Goal: Task Accomplishment & Management: Manage account settings

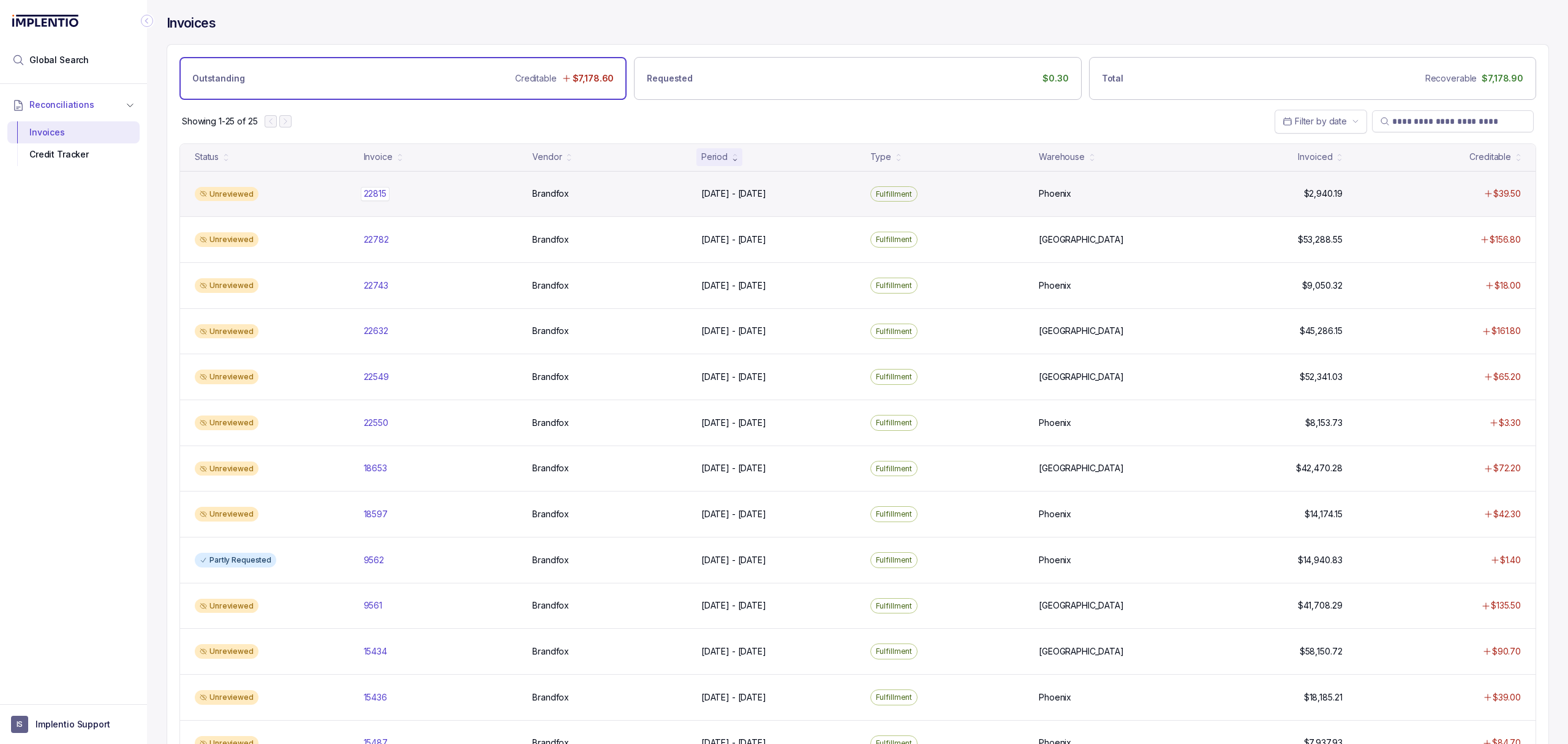
click at [378, 196] on p "22815" at bounding box center [376, 193] width 29 height 14
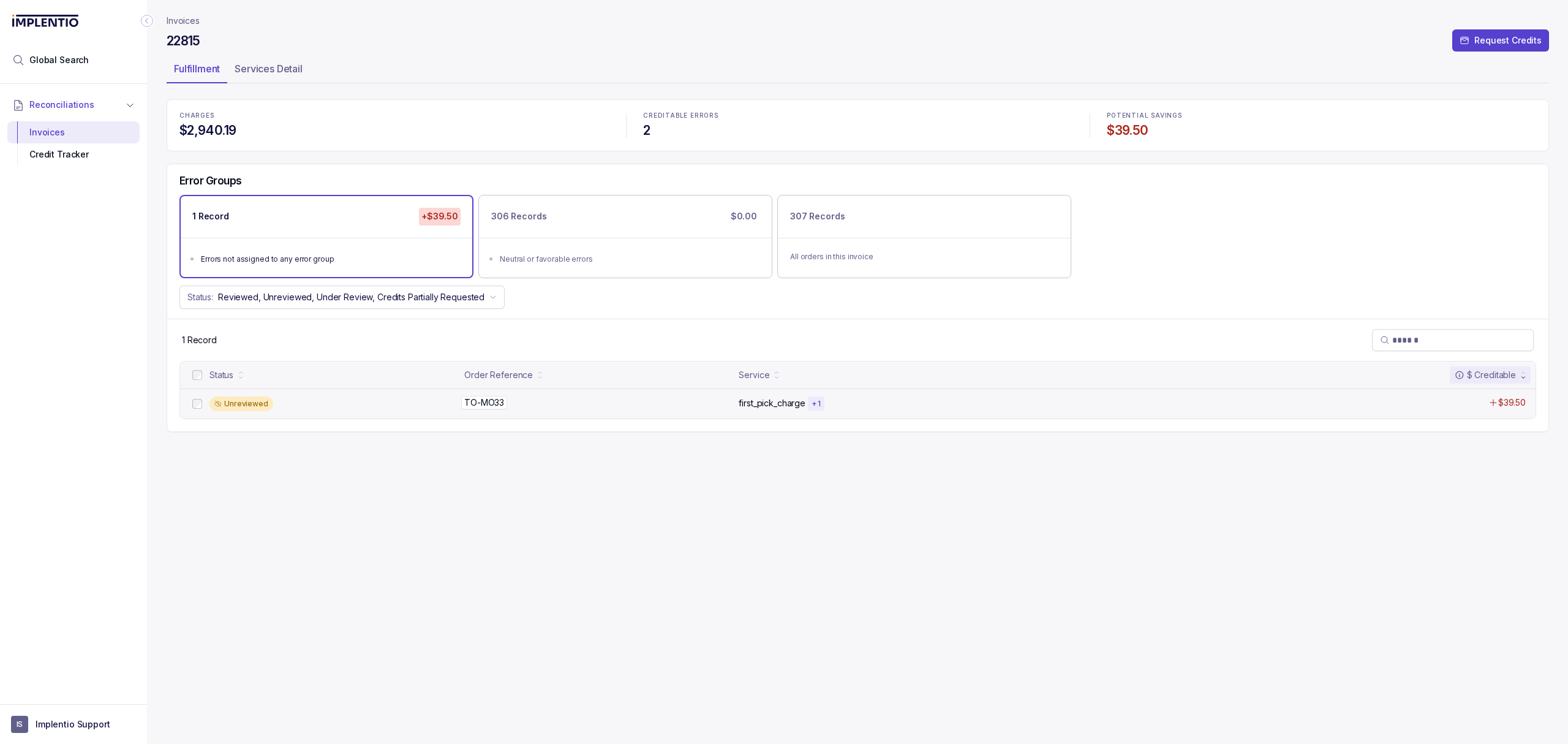
click at [481, 400] on p "TO-MO33" at bounding box center [484, 403] width 46 height 14
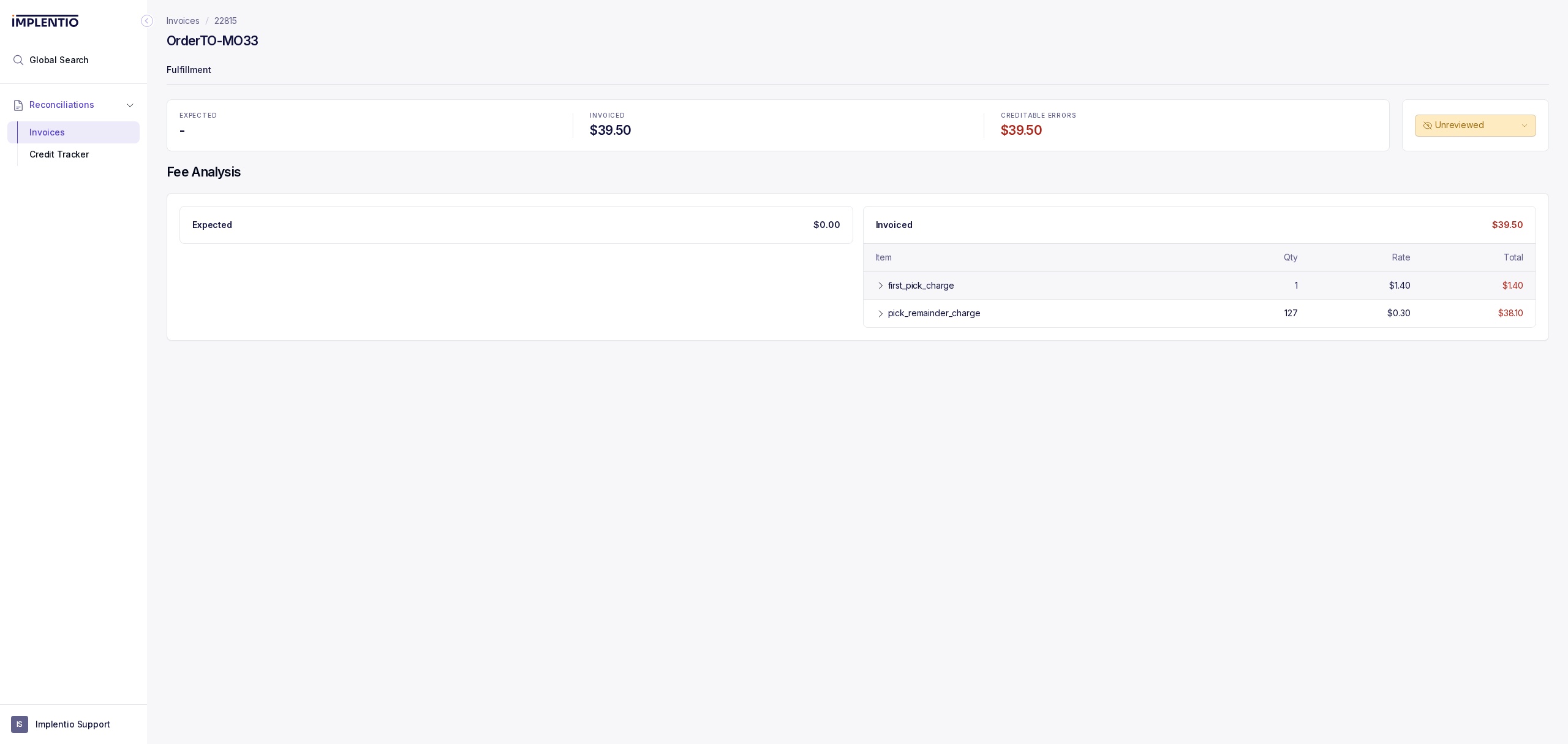
click at [1035, 289] on div "first_pick_charge" at bounding box center [1037, 286] width 297 height 13
click at [1008, 344] on div "pick_remainder_charge" at bounding box center [1037, 341] width 297 height 13
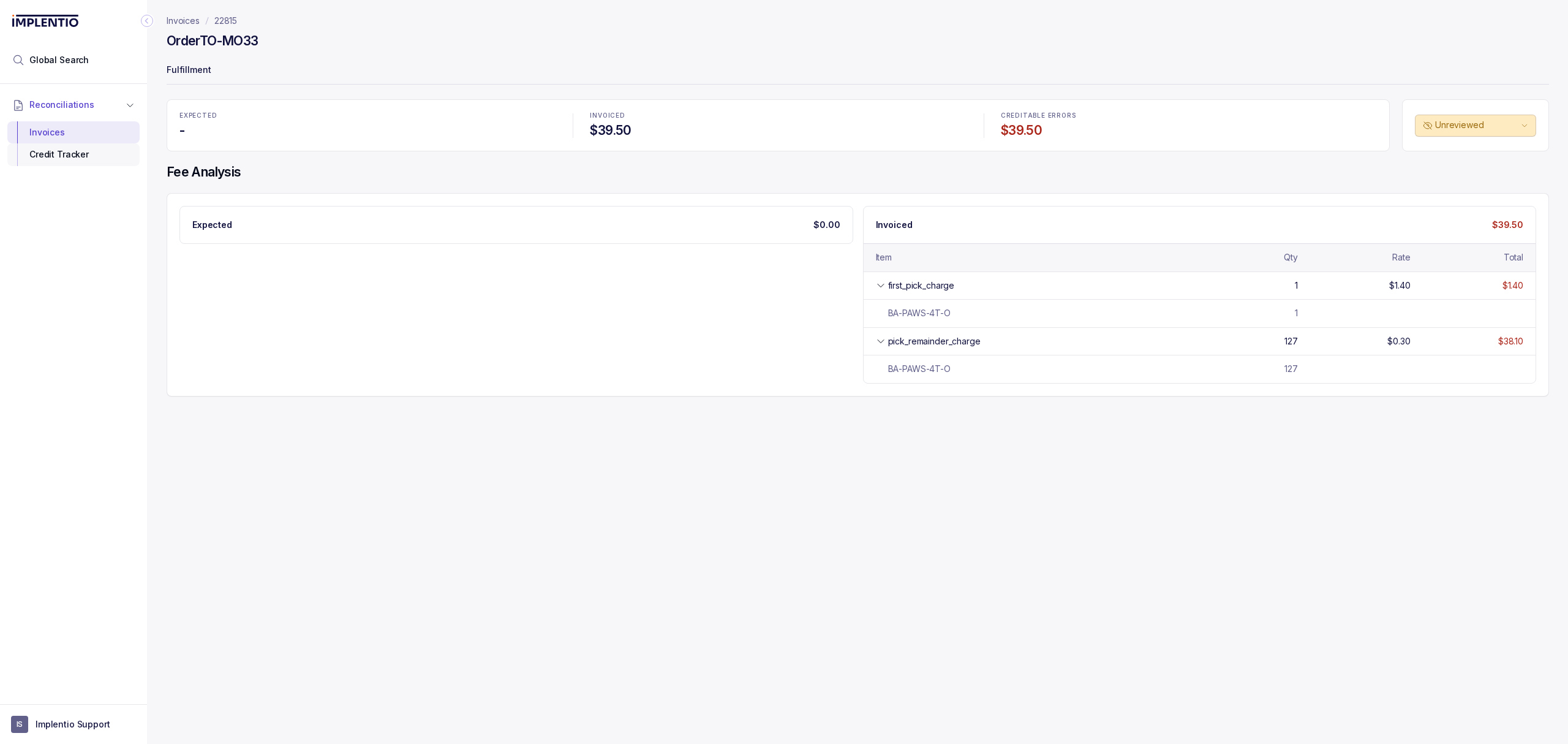
click at [72, 146] on div "Credit Tracker" at bounding box center [74, 154] width 113 height 22
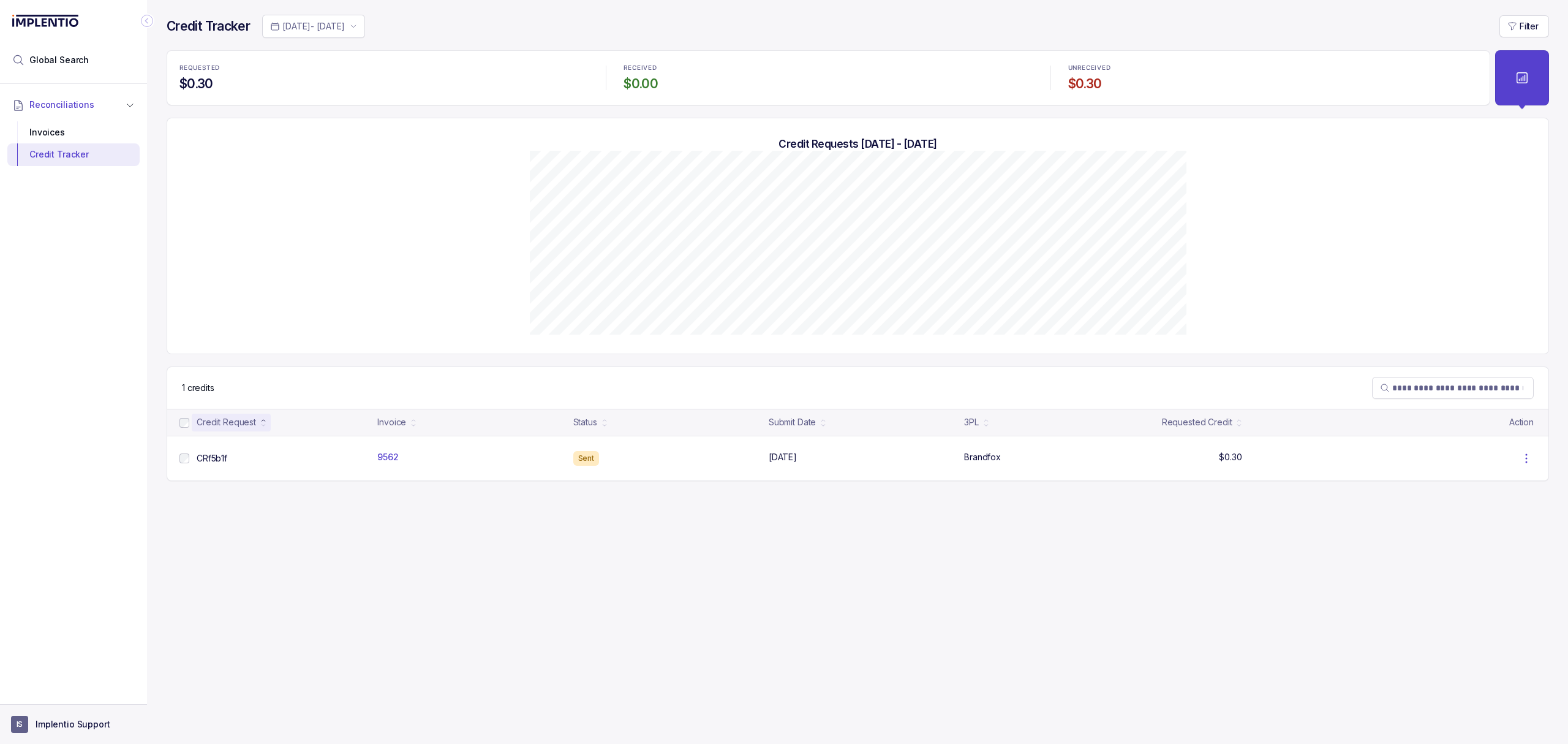
click at [75, 726] on p "Implentio Support" at bounding box center [73, 724] width 75 height 13
click at [77, 699] on p "Logout" at bounding box center [81, 697] width 102 height 13
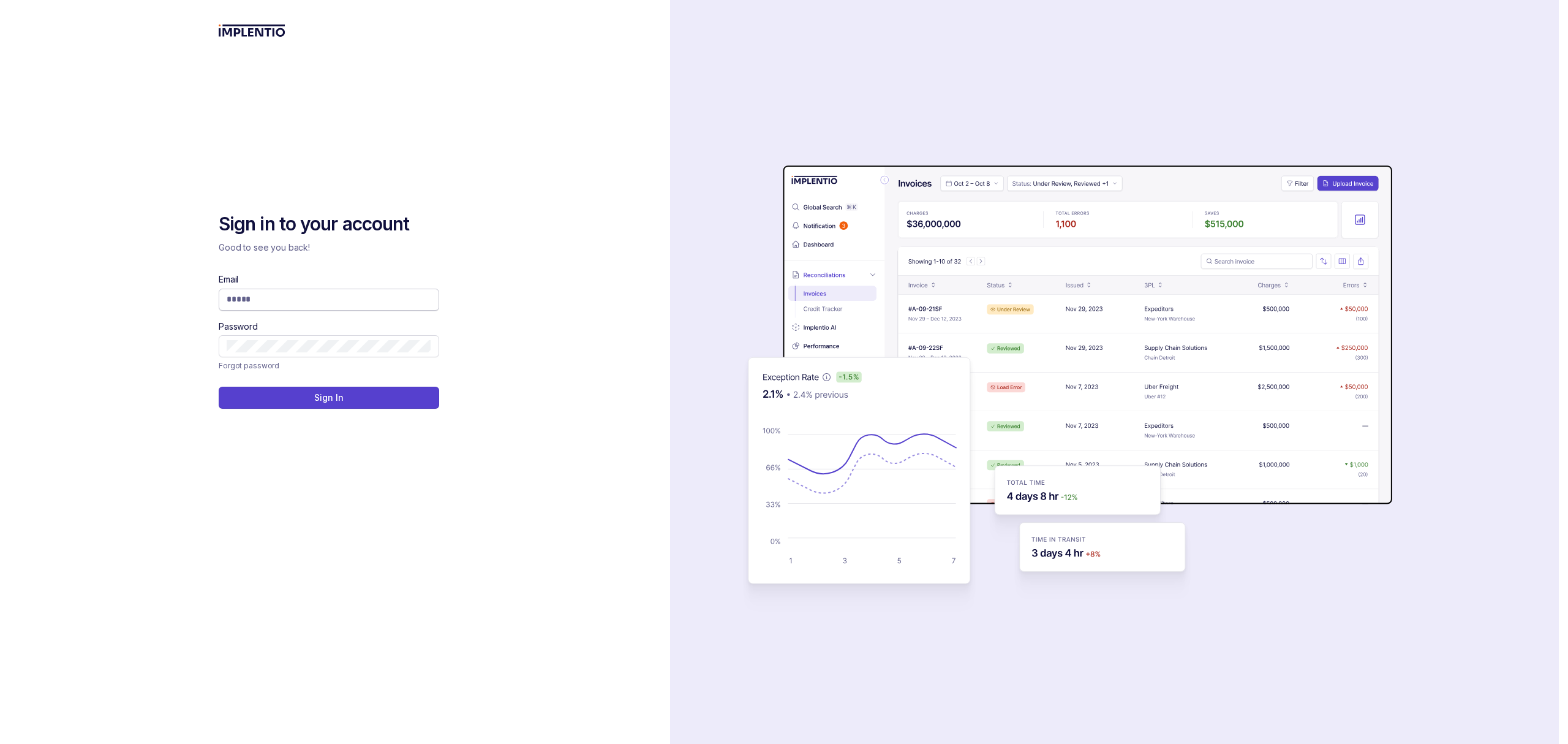
click at [317, 303] on input "Email" at bounding box center [328, 299] width 205 height 13
type input "**********"
